Goal: Task Accomplishment & Management: Manage account settings

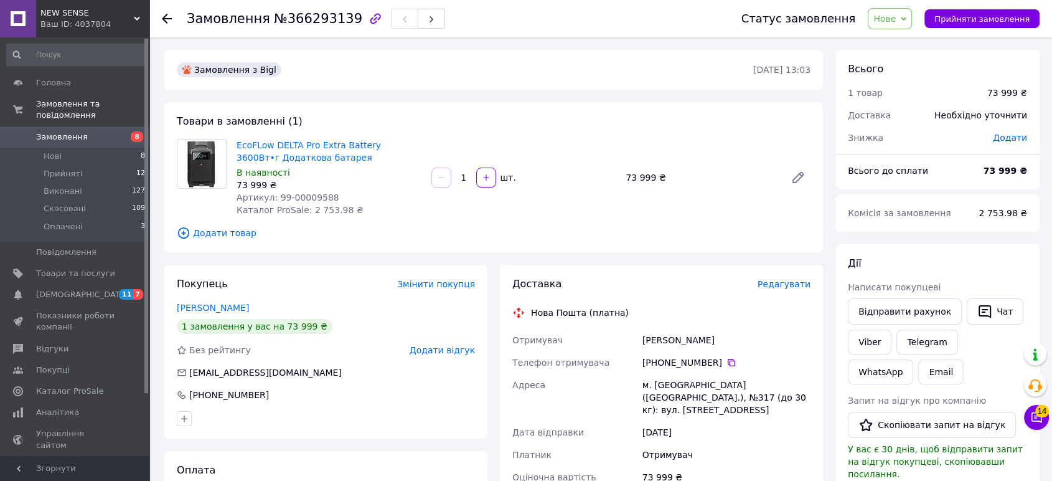
click at [301, 194] on span "Артикул: 99-00009588" at bounding box center [288, 197] width 103 height 10
click at [803, 174] on icon at bounding box center [798, 177] width 10 height 10
click at [162, 22] on icon at bounding box center [167, 19] width 10 height 10
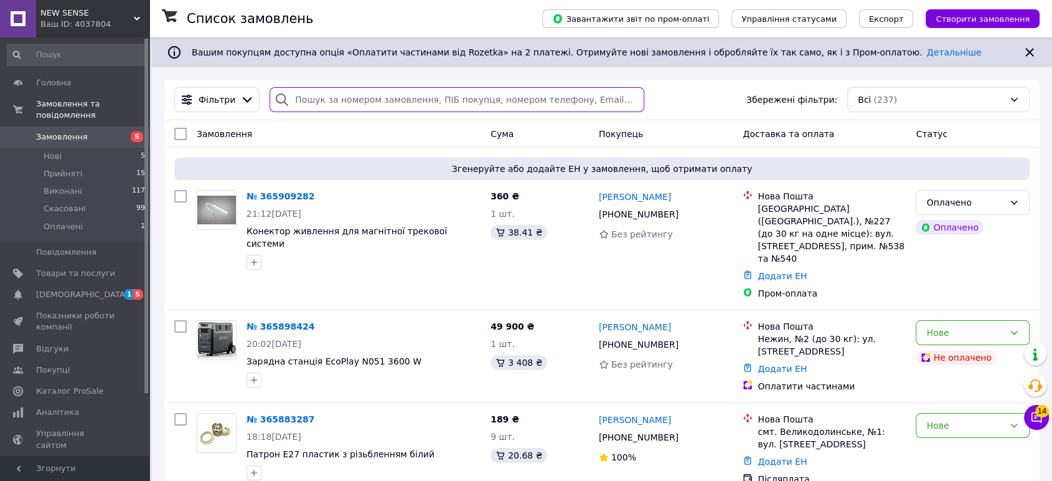
click at [318, 94] on input "search" at bounding box center [457, 99] width 375 height 25
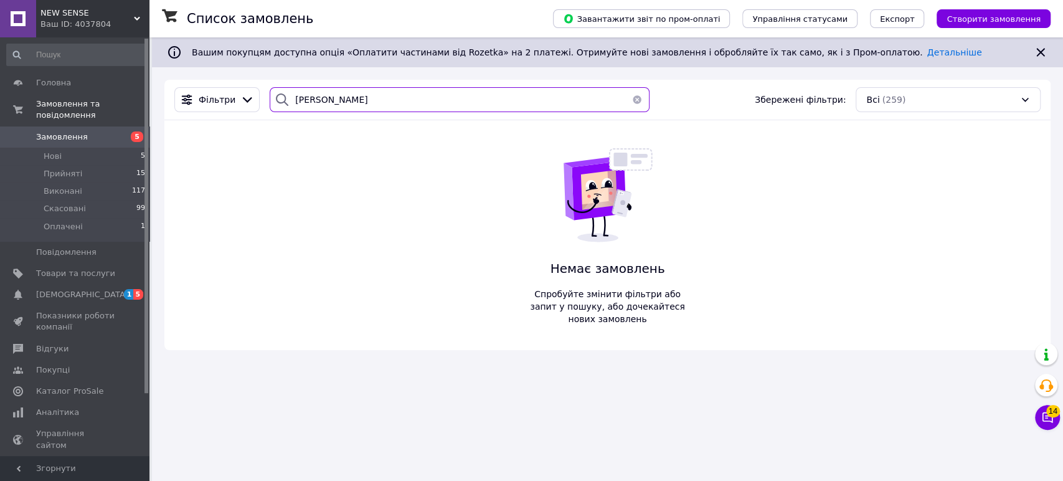
click at [333, 100] on input "ємец" at bounding box center [459, 99] width 379 height 25
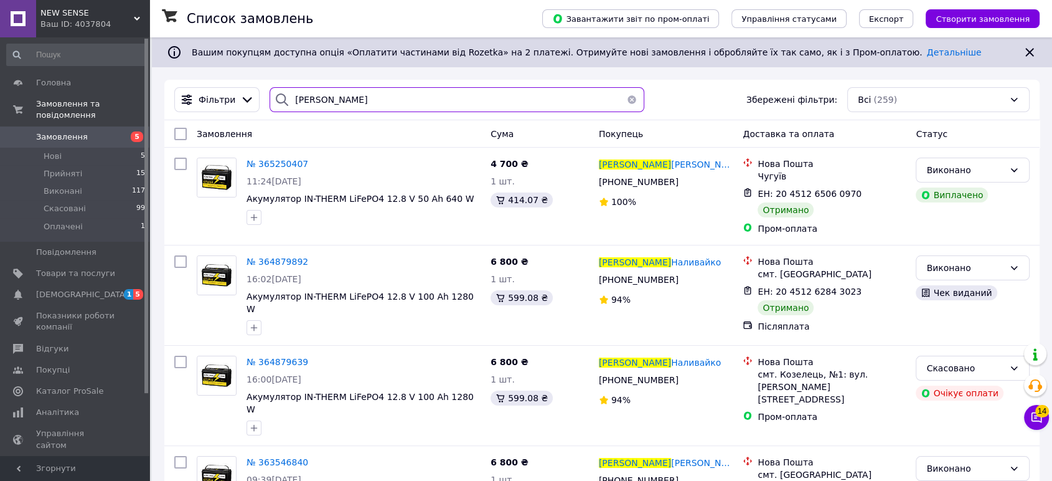
click at [354, 106] on input "сергей" at bounding box center [457, 99] width 375 height 25
click at [354, 105] on input "сергей" at bounding box center [457, 99] width 375 height 25
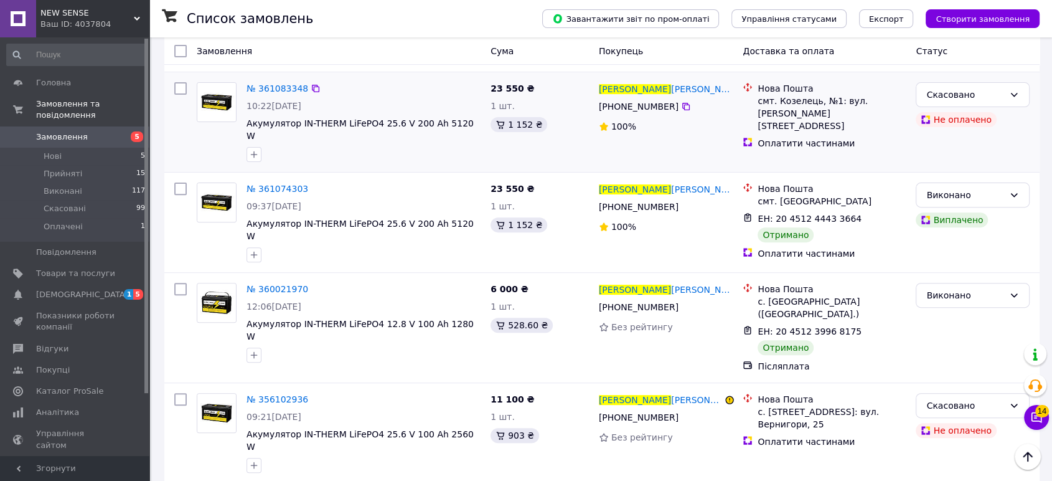
scroll to position [415, 0]
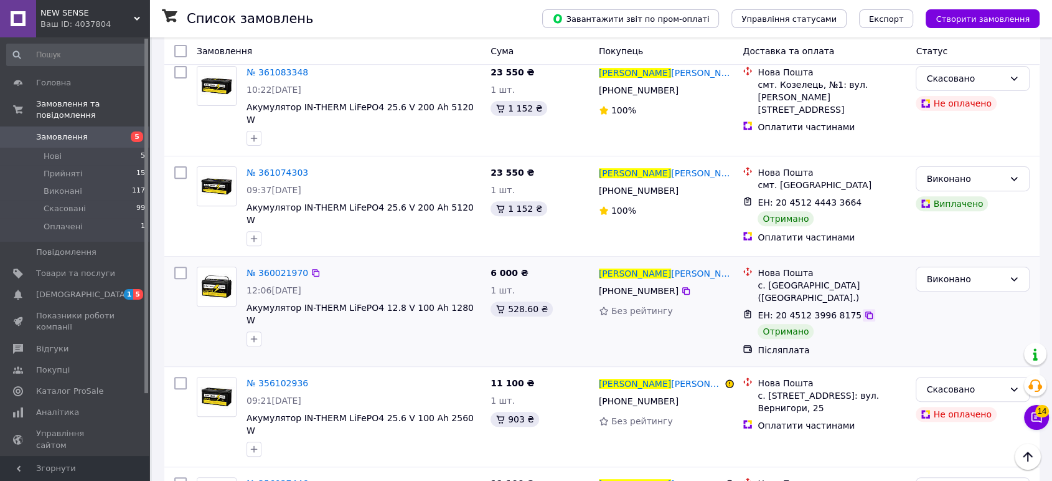
type input "сергій"
click at [864, 310] on icon at bounding box center [869, 315] width 10 height 10
click at [978, 272] on div "Виконано" at bounding box center [965, 279] width 78 height 14
click at [958, 281] on li "Прийнято" at bounding box center [972, 285] width 113 height 22
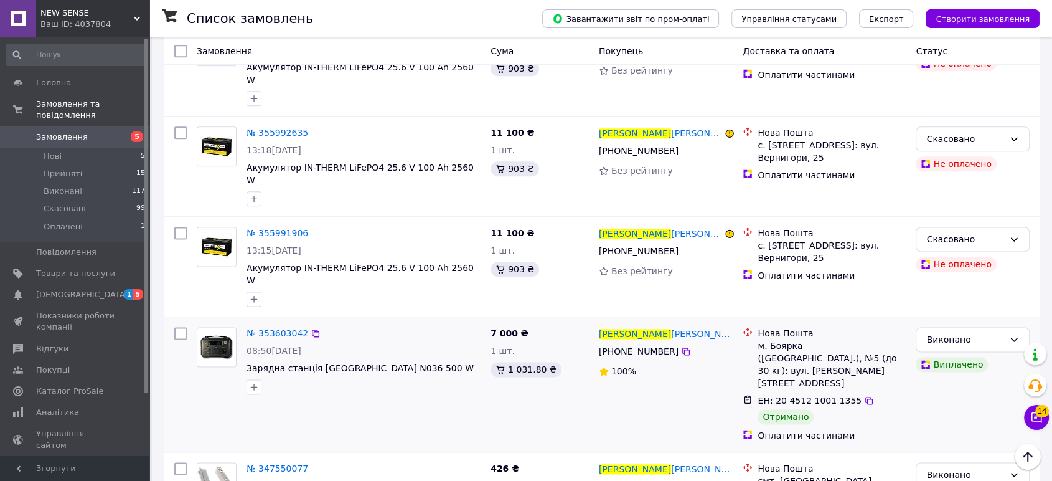
scroll to position [1626, 0]
